Goal: Leave review/rating: Leave review/rating

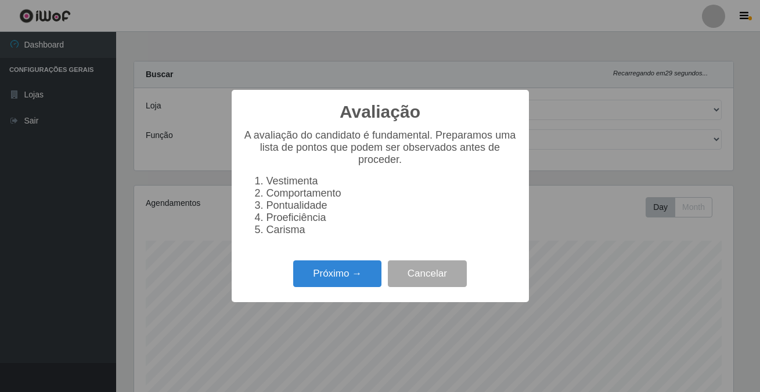
select select "101"
select select "1"
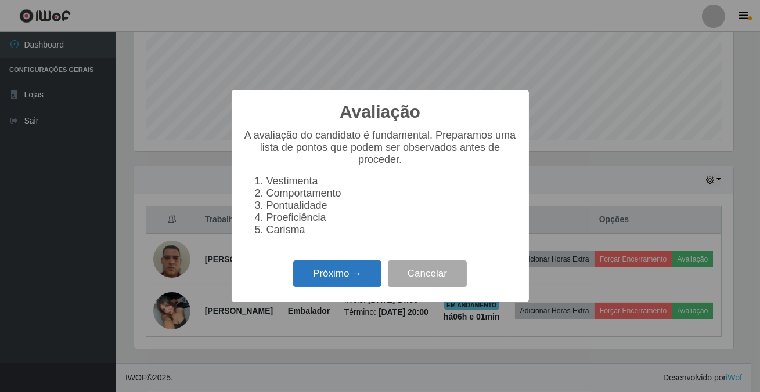
scroll to position [241, 598]
click at [328, 270] on div "Próximo → Cancelar" at bounding box center [380, 273] width 274 height 33
click at [333, 279] on button "Próximo →" at bounding box center [337, 274] width 88 height 27
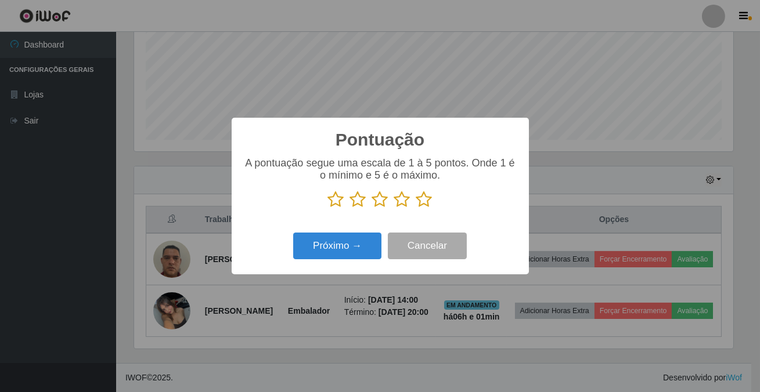
scroll to position [580114, 579755]
click at [424, 203] on icon at bounding box center [424, 199] width 16 height 17
click at [416, 208] on input "radio" at bounding box center [416, 208] width 0 height 0
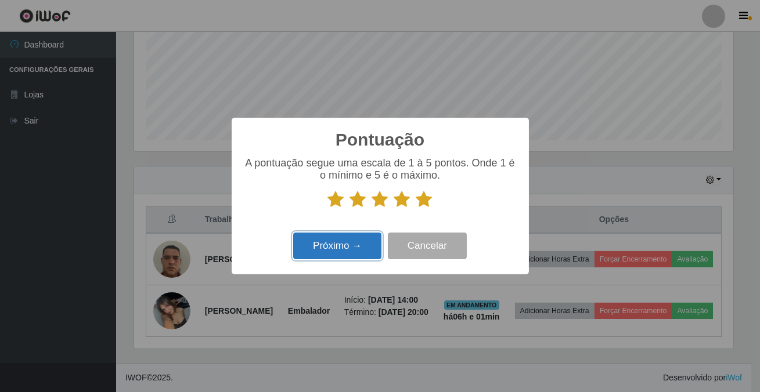
click at [352, 239] on button "Próximo →" at bounding box center [337, 246] width 88 height 27
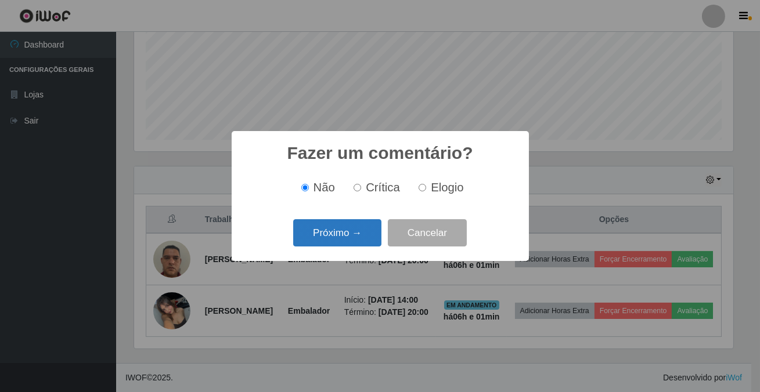
click at [352, 239] on button "Próximo →" at bounding box center [337, 232] width 88 height 27
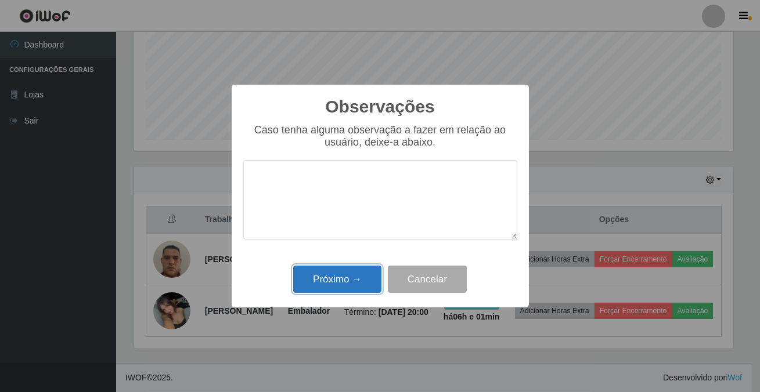
click at [354, 272] on button "Próximo →" at bounding box center [337, 279] width 88 height 27
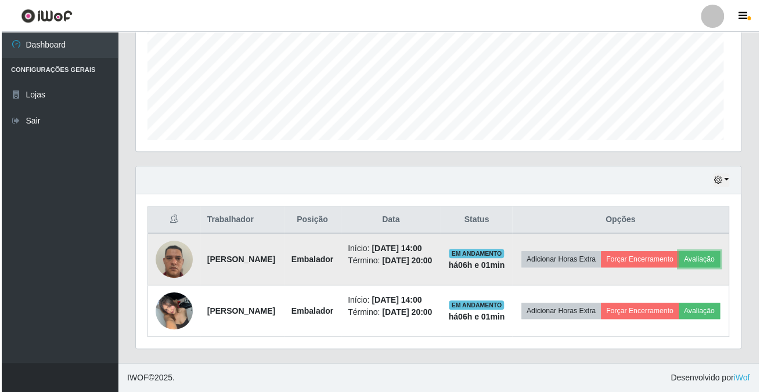
scroll to position [241, 604]
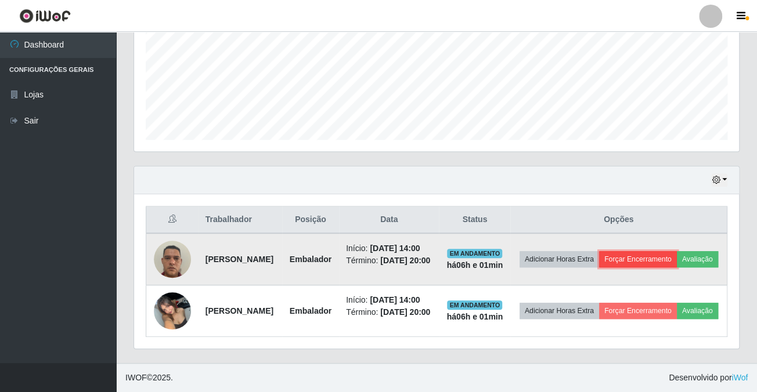
click at [658, 251] on button "Forçar Encerramento" at bounding box center [638, 259] width 78 height 16
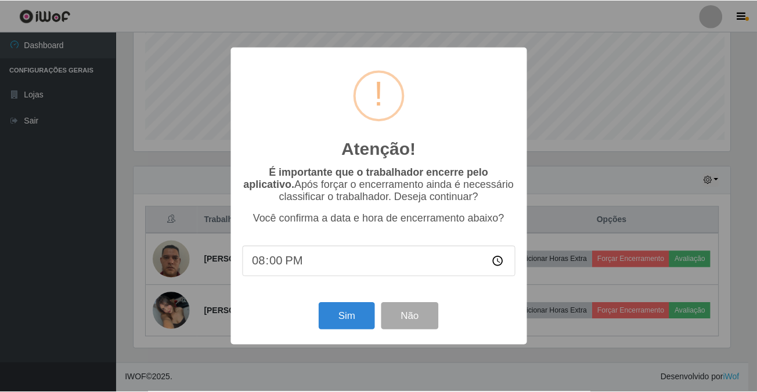
scroll to position [241, 598]
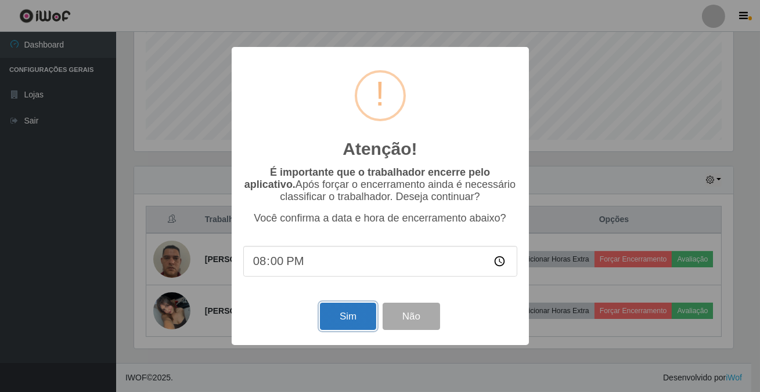
click at [345, 312] on button "Sim" at bounding box center [348, 316] width 56 height 27
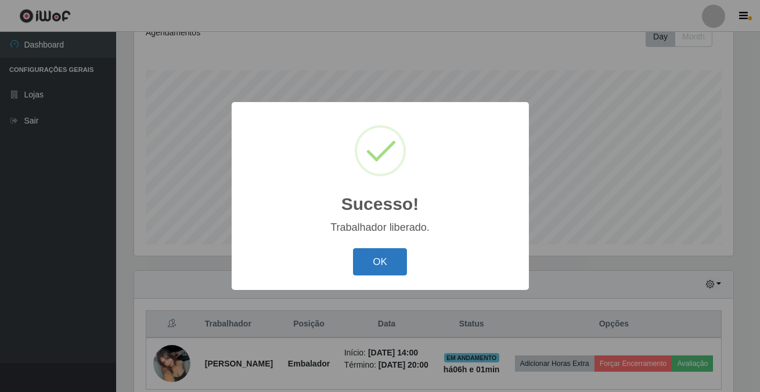
click at [360, 266] on button "OK" at bounding box center [380, 261] width 54 height 27
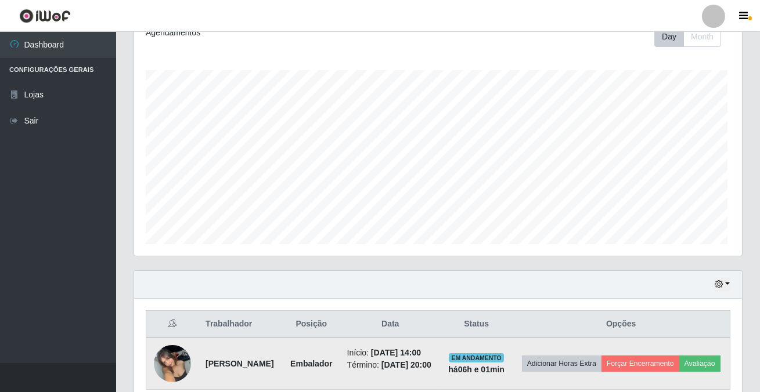
scroll to position [241, 604]
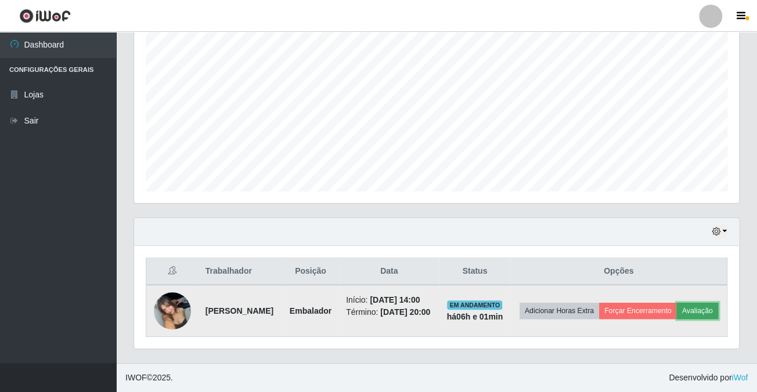
click at [677, 304] on button "Avaliação" at bounding box center [697, 311] width 41 height 16
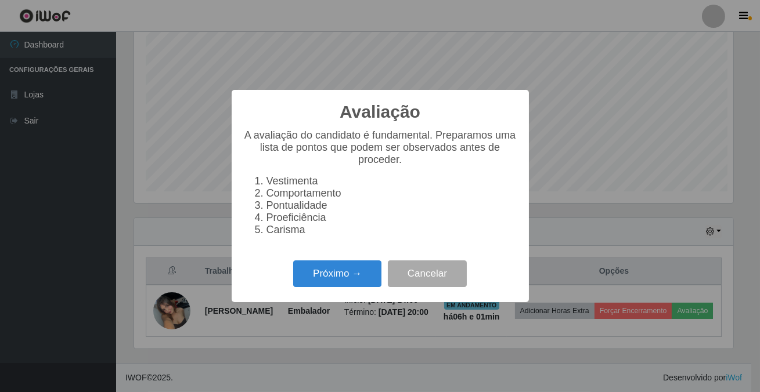
scroll to position [241, 598]
click at [325, 285] on button "Próximo →" at bounding box center [337, 274] width 88 height 27
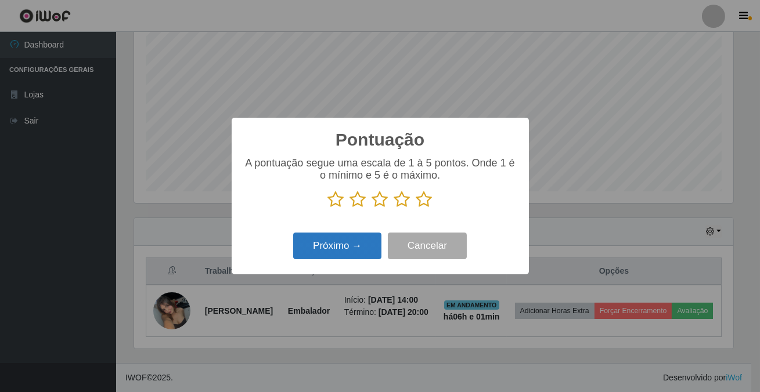
drag, startPoint x: 425, startPoint y: 204, endPoint x: 380, endPoint y: 241, distance: 58.1
click at [422, 208] on icon at bounding box center [424, 199] width 16 height 17
click at [416, 208] on input "radio" at bounding box center [416, 208] width 0 height 0
click at [367, 244] on button "Próximo →" at bounding box center [337, 246] width 88 height 27
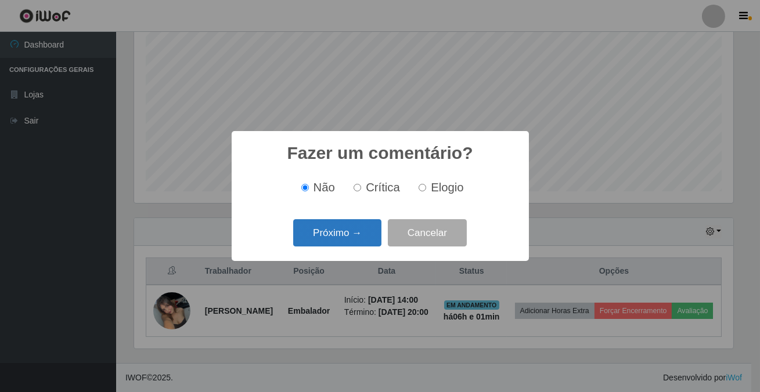
click at [366, 240] on button "Próximo →" at bounding box center [337, 232] width 88 height 27
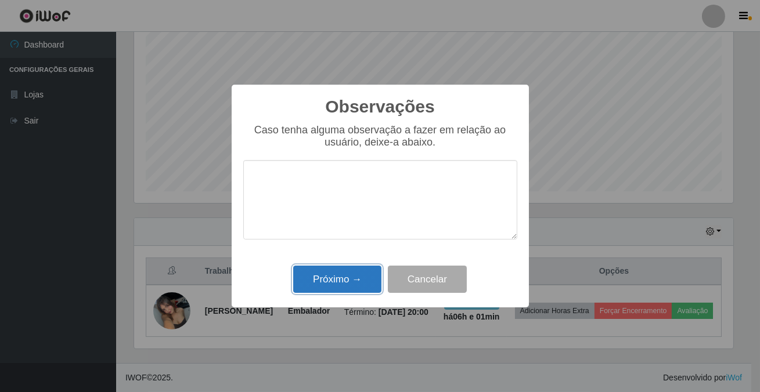
click at [341, 286] on button "Próximo →" at bounding box center [337, 279] width 88 height 27
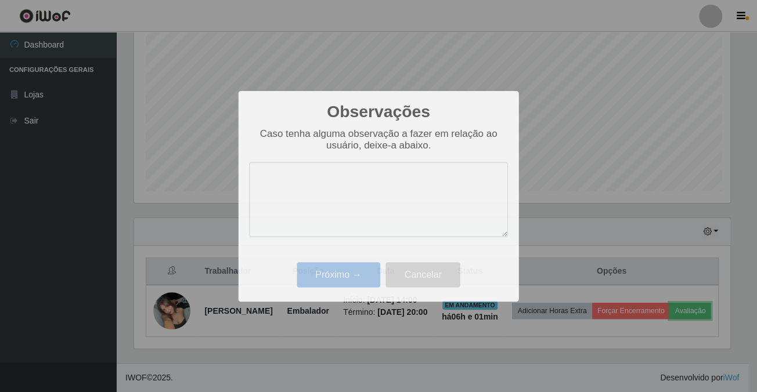
scroll to position [241, 604]
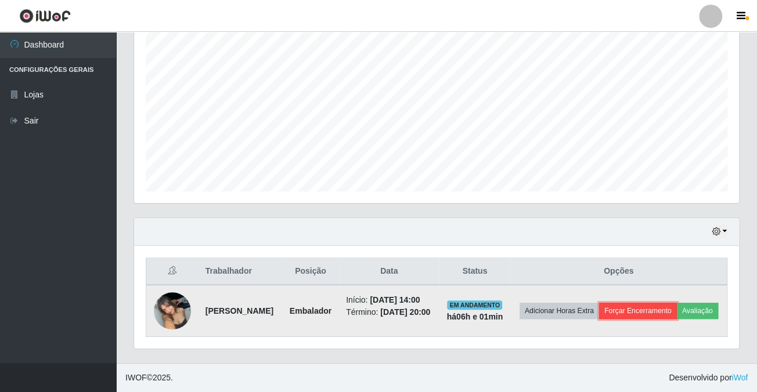
click at [668, 303] on button "Forçar Encerramento" at bounding box center [638, 311] width 78 height 16
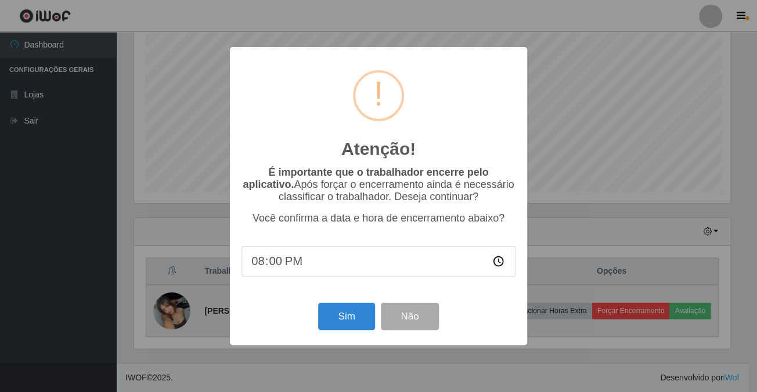
scroll to position [241, 598]
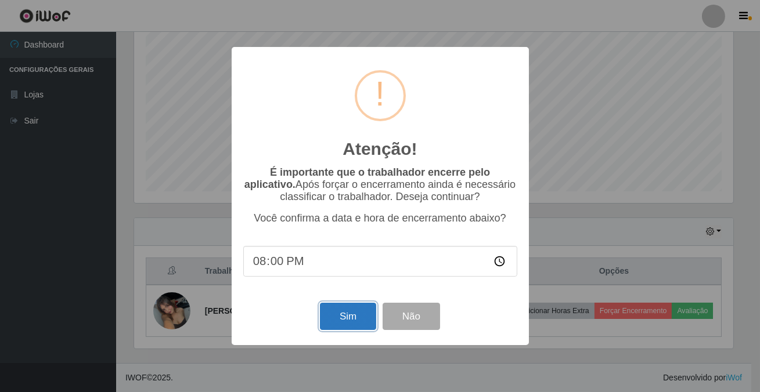
click at [351, 321] on button "Sim" at bounding box center [348, 316] width 56 height 27
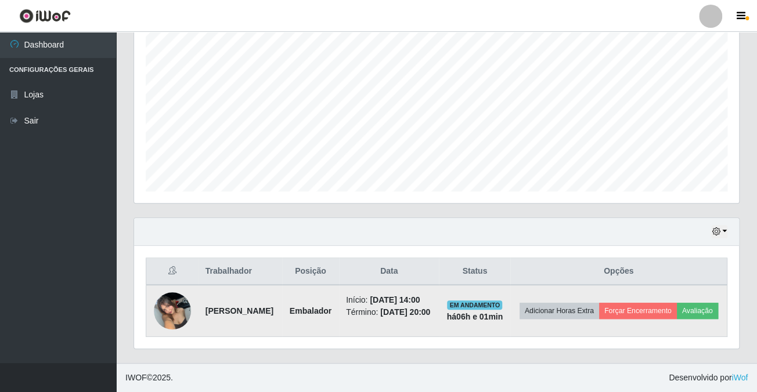
scroll to position [0, 0]
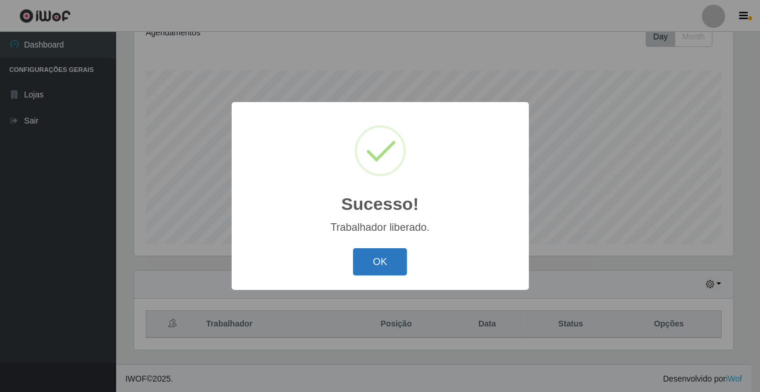
click at [386, 261] on button "OK" at bounding box center [380, 261] width 54 height 27
